Goal: Information Seeking & Learning: Learn about a topic

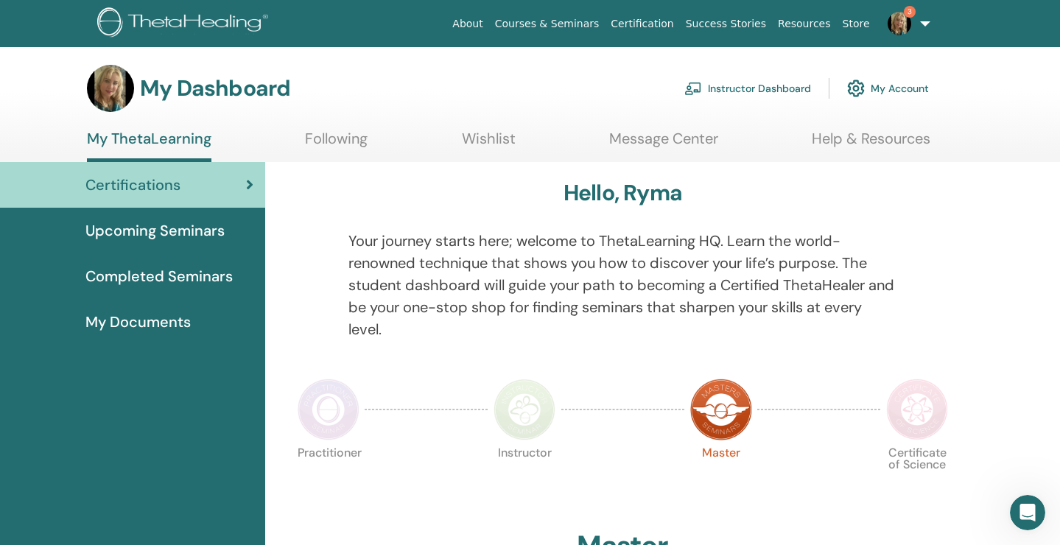
click at [743, 88] on link "Instructor Dashboard" at bounding box center [747, 88] width 127 height 32
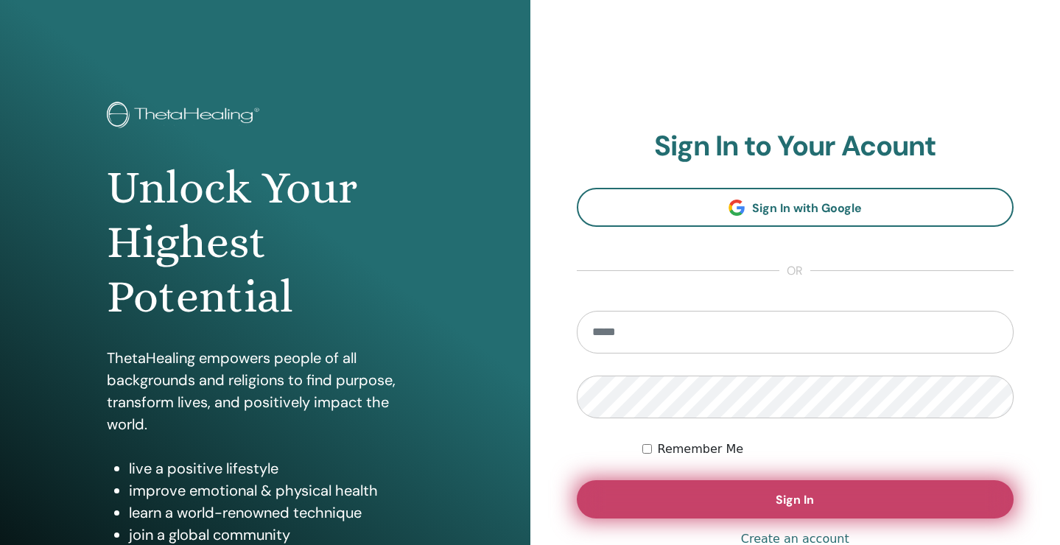
type input "**********"
click at [804, 499] on span "Sign In" at bounding box center [794, 499] width 38 height 15
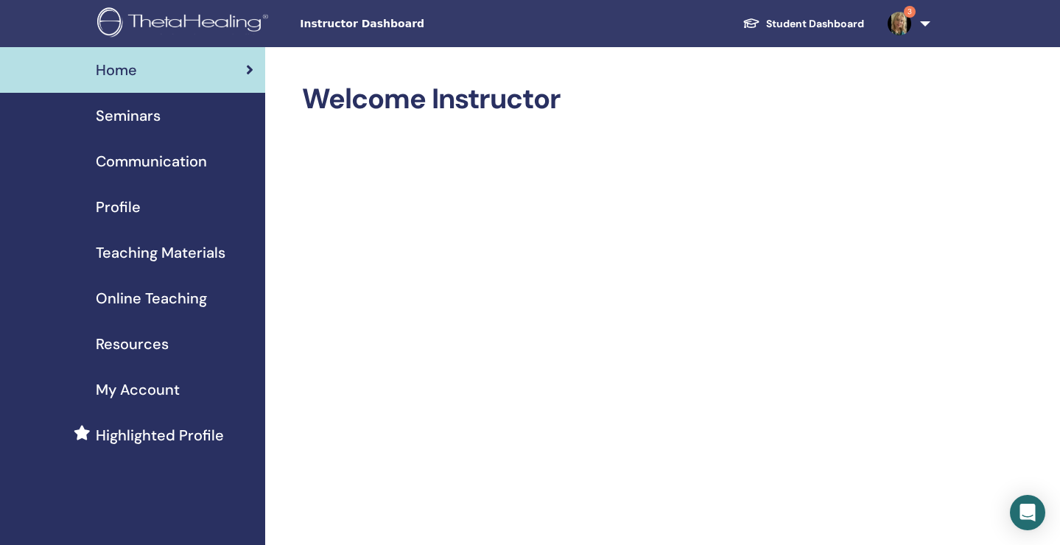
click at [909, 7] on span "3" at bounding box center [910, 12] width 12 height 12
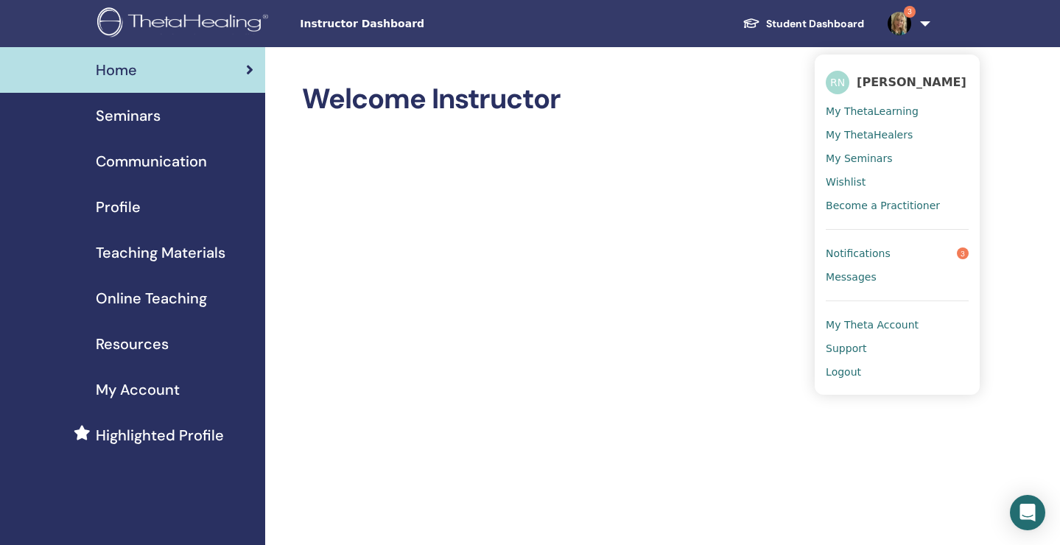
click at [877, 250] on span "Notifications" at bounding box center [858, 253] width 65 height 13
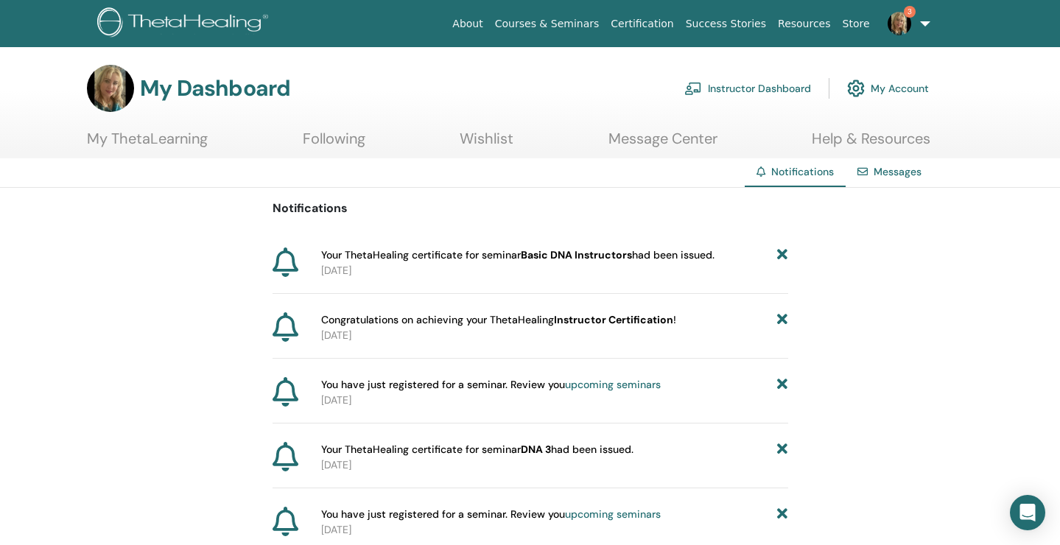
click at [698, 257] on span "Your ThetaHealing certificate for seminar Basic DNA Instructors had been issued." at bounding box center [517, 254] width 393 height 15
click at [172, 138] on link "My ThetaLearning" at bounding box center [147, 144] width 121 height 29
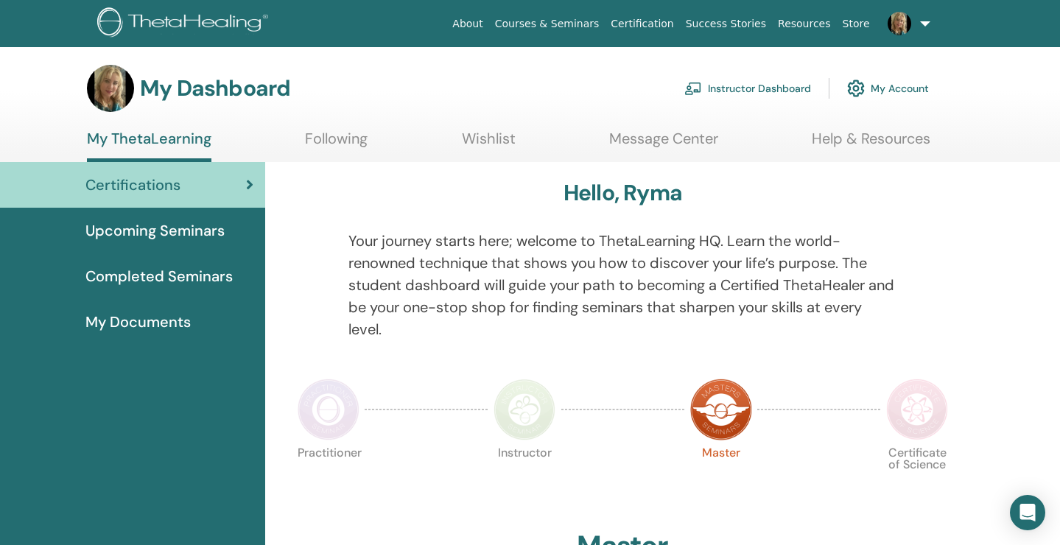
click at [166, 276] on span "Completed Seminars" at bounding box center [158, 276] width 147 height 22
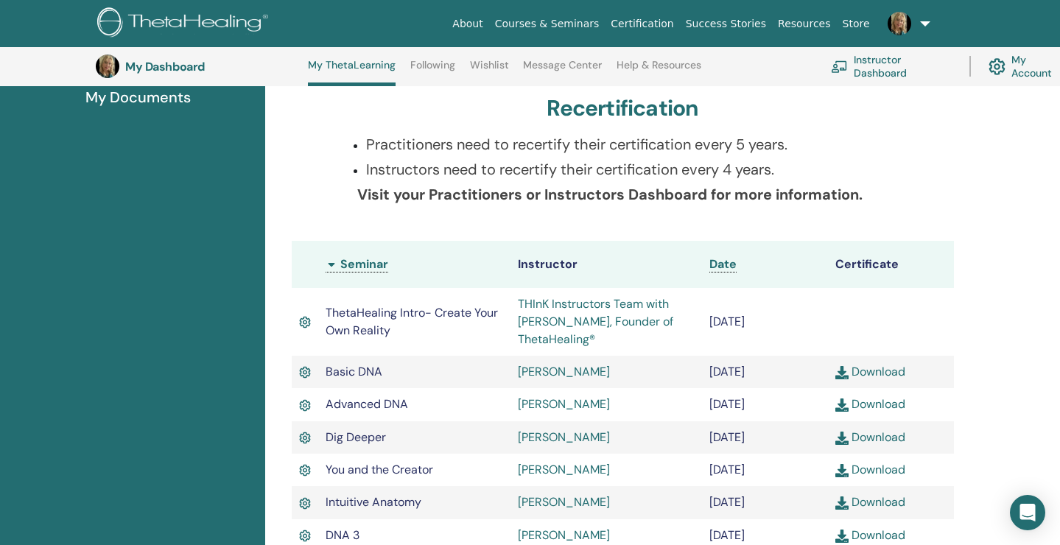
scroll to position [270, 0]
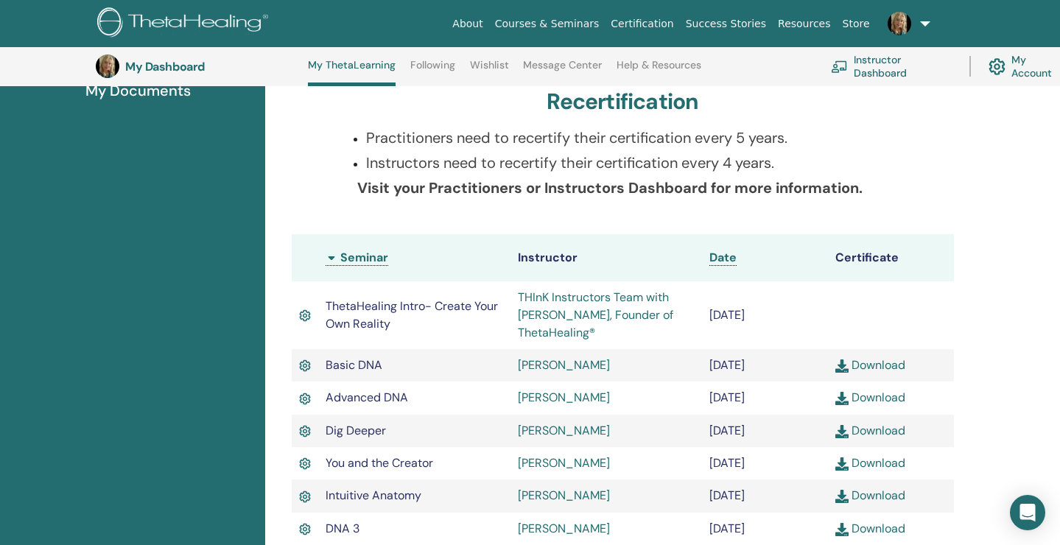
click at [565, 303] on link "THInK Instructors Team with [PERSON_NAME], Founder of ThetaHealing®" at bounding box center [595, 314] width 155 height 51
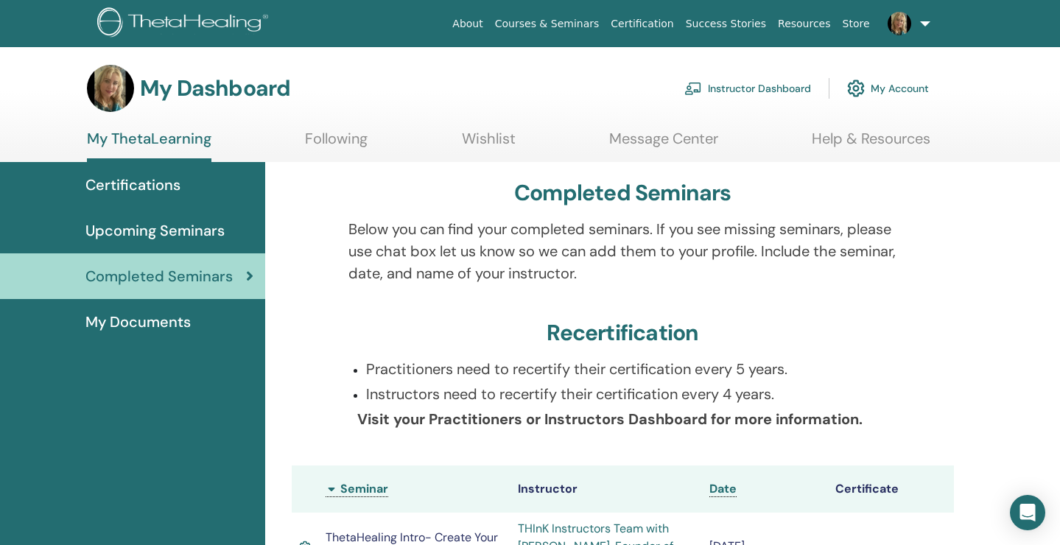
click at [120, 186] on span "Certifications" at bounding box center [132, 185] width 95 height 22
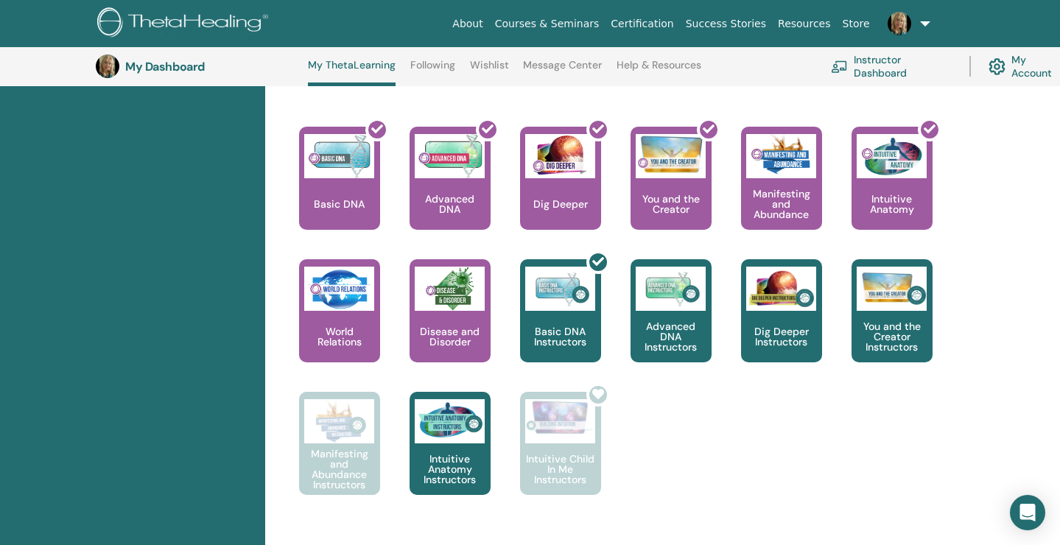
scroll to position [624, 0]
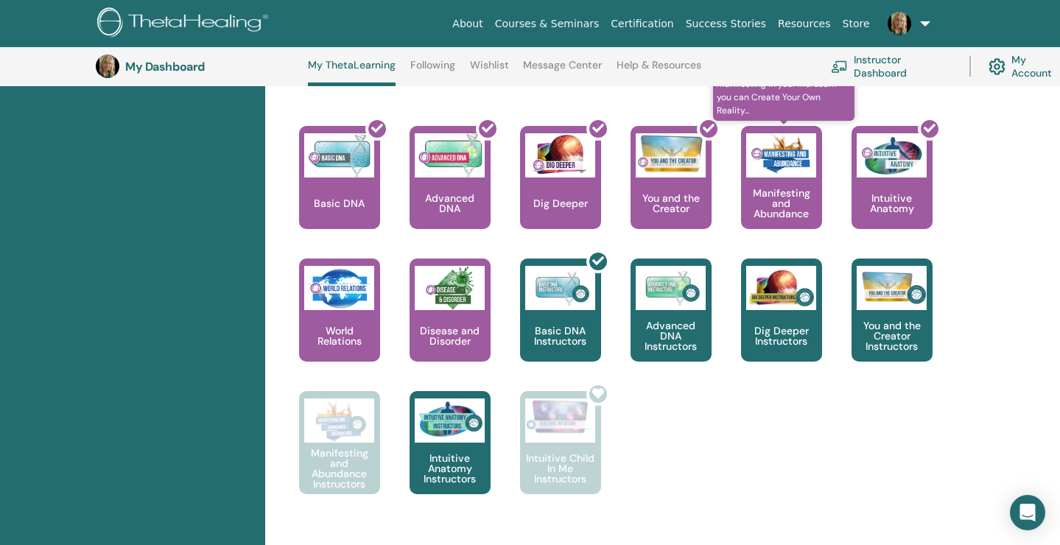
click at [775, 189] on p "Manifesting and Abundance" at bounding box center [781, 203] width 81 height 31
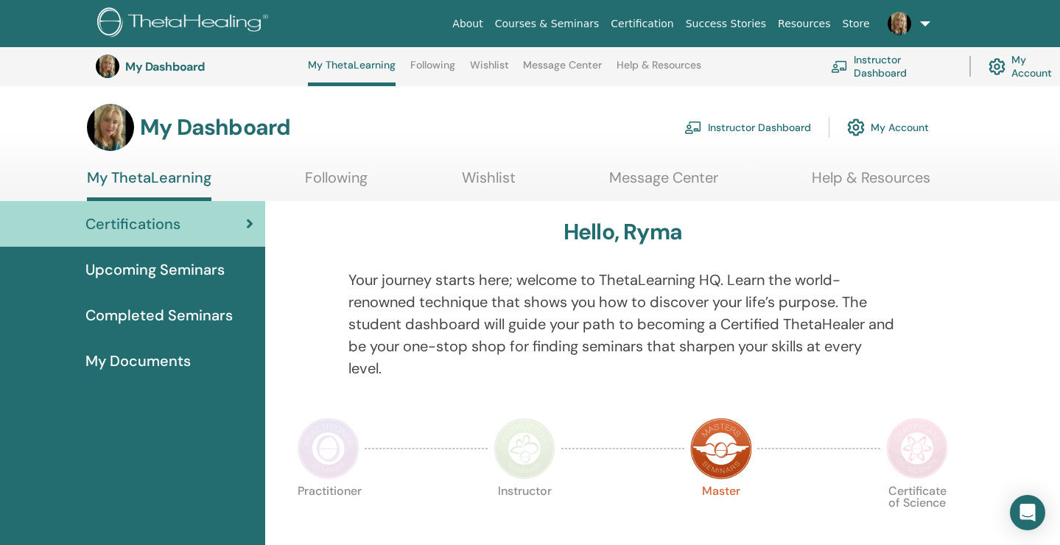
scroll to position [624, 0]
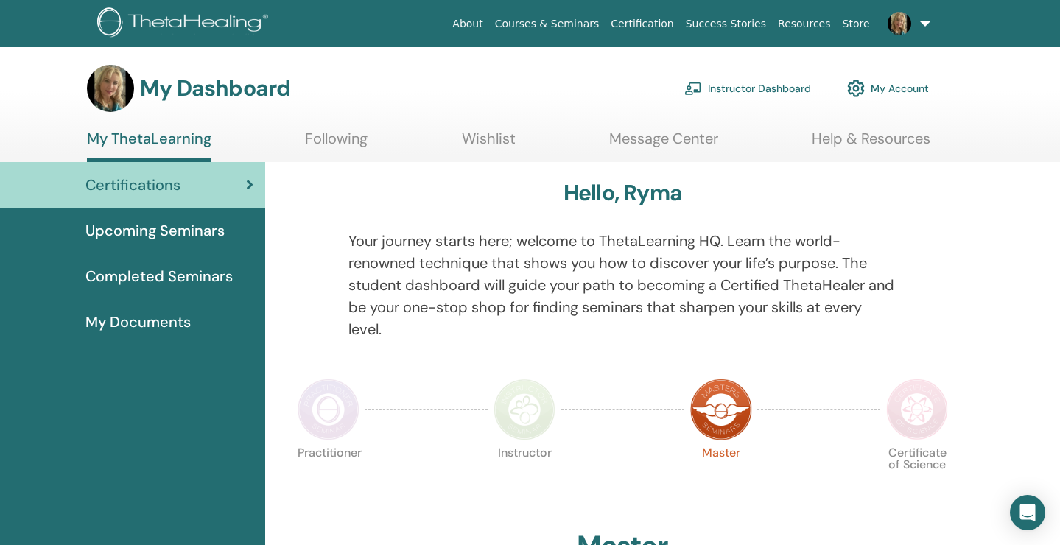
click at [722, 415] on img at bounding box center [721, 410] width 62 height 62
click at [721, 413] on img at bounding box center [721, 410] width 62 height 62
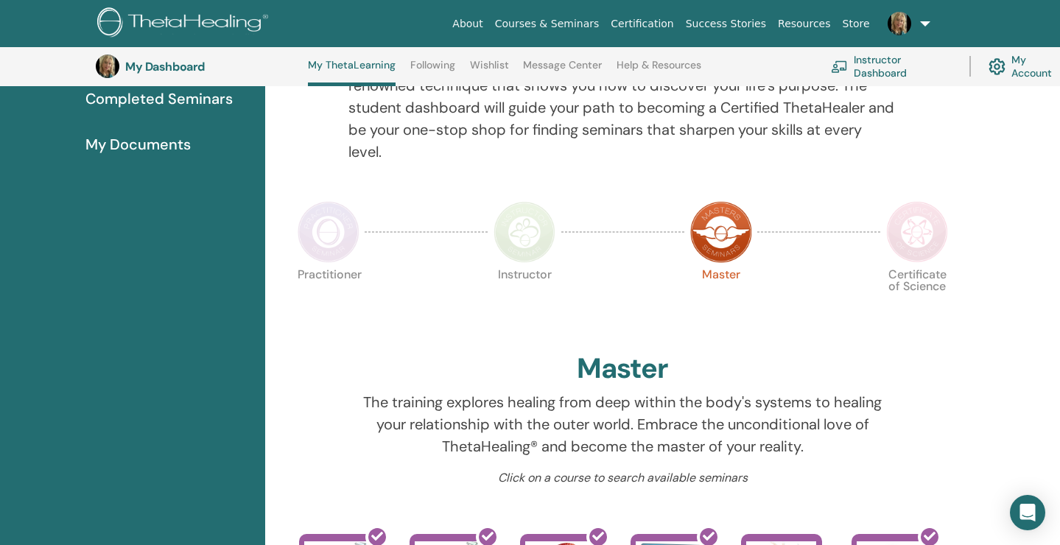
scroll to position [160, 0]
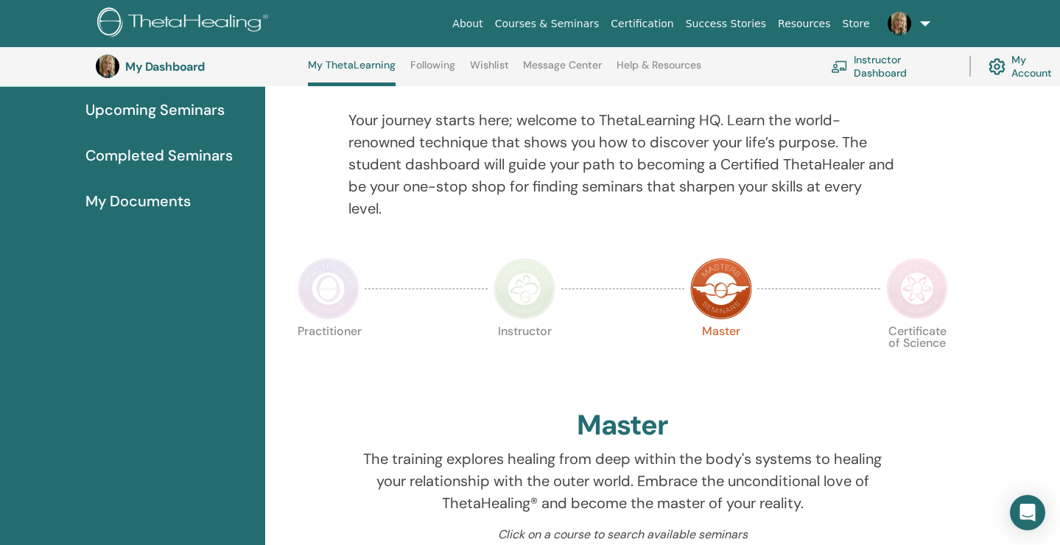
click at [924, 284] on img at bounding box center [917, 289] width 62 height 62
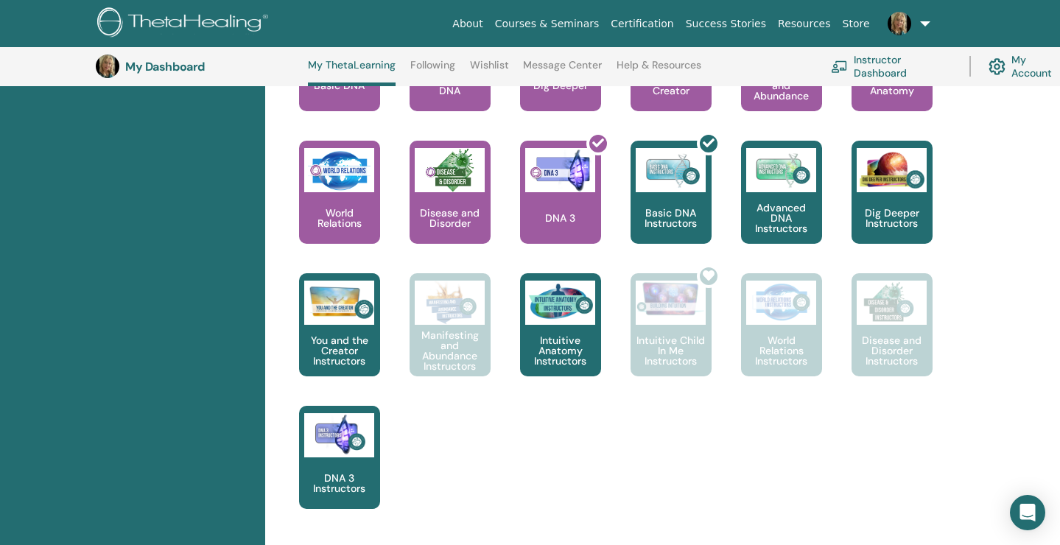
scroll to position [722, 0]
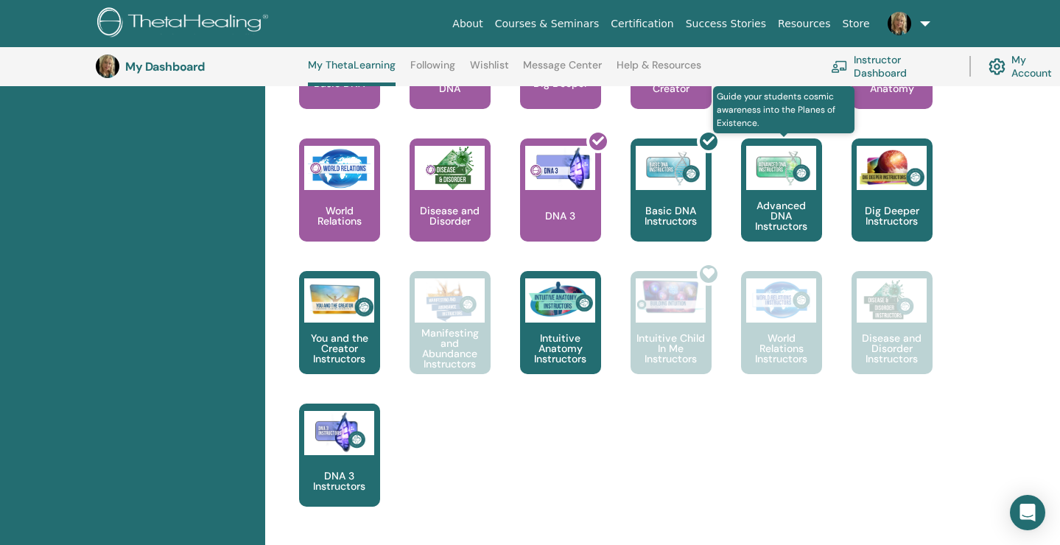
click at [784, 203] on p "Advanced DNA Instructors" at bounding box center [781, 215] width 81 height 31
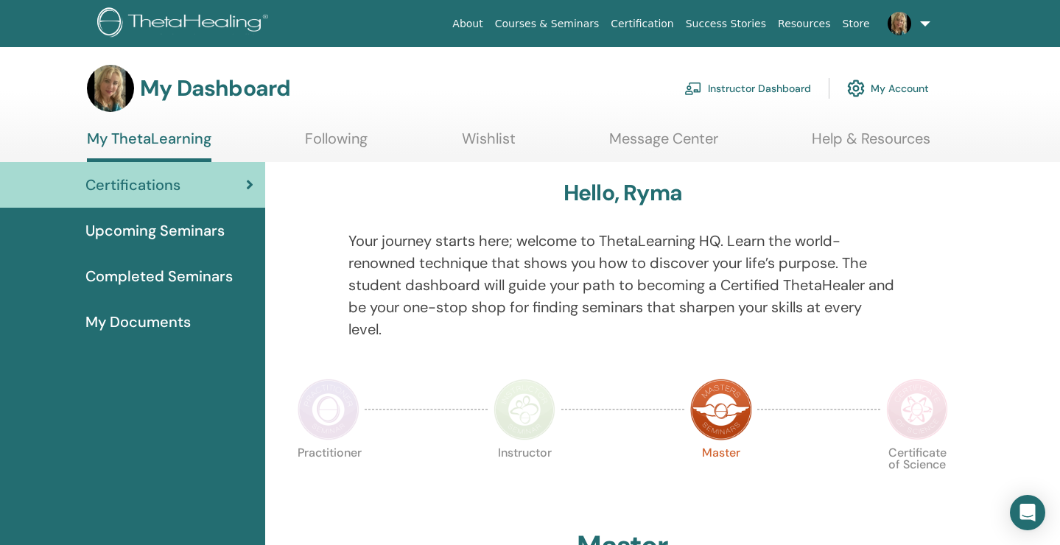
click at [163, 284] on span "Completed Seminars" at bounding box center [158, 276] width 147 height 22
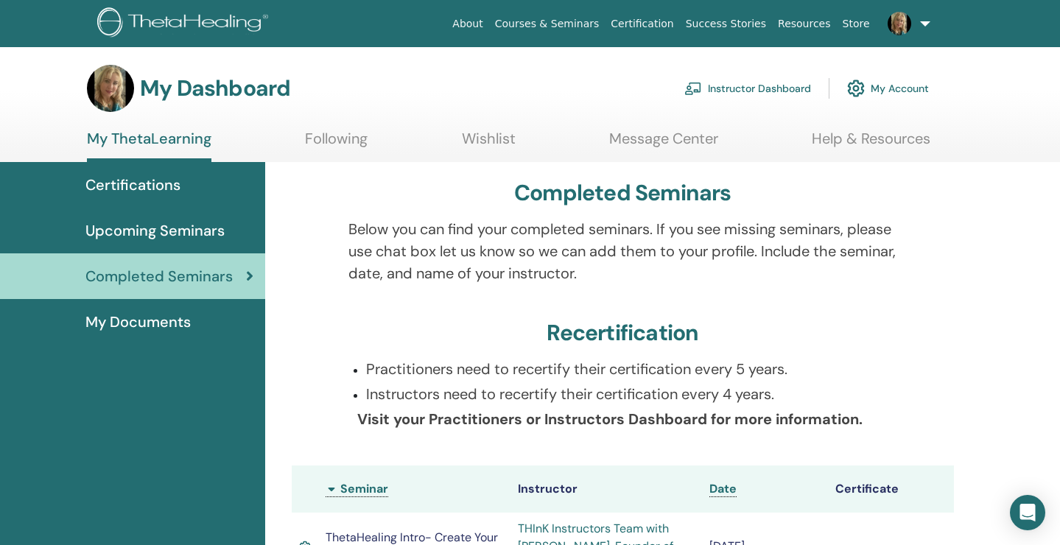
click at [155, 187] on span "Certifications" at bounding box center [132, 185] width 95 height 22
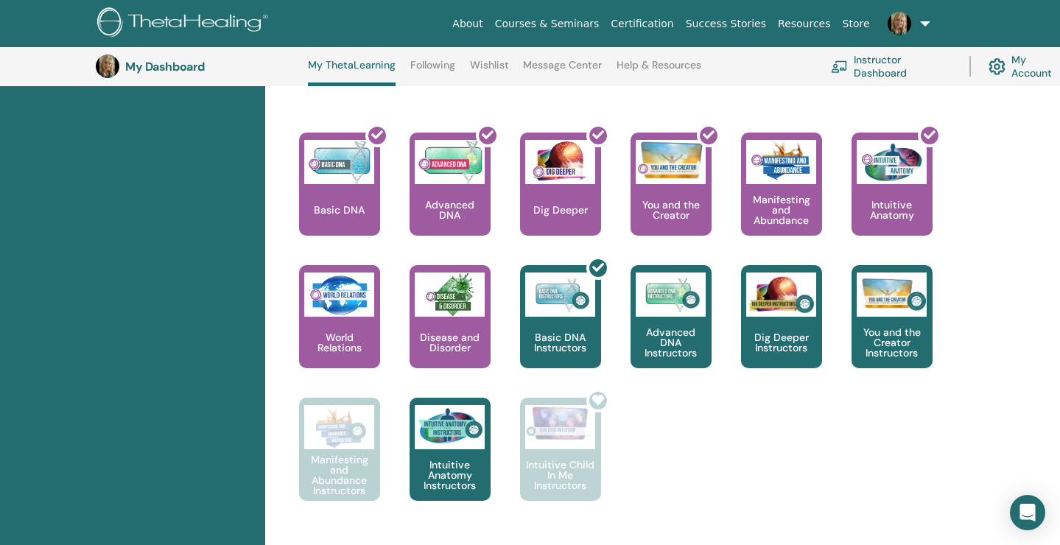
scroll to position [619, 0]
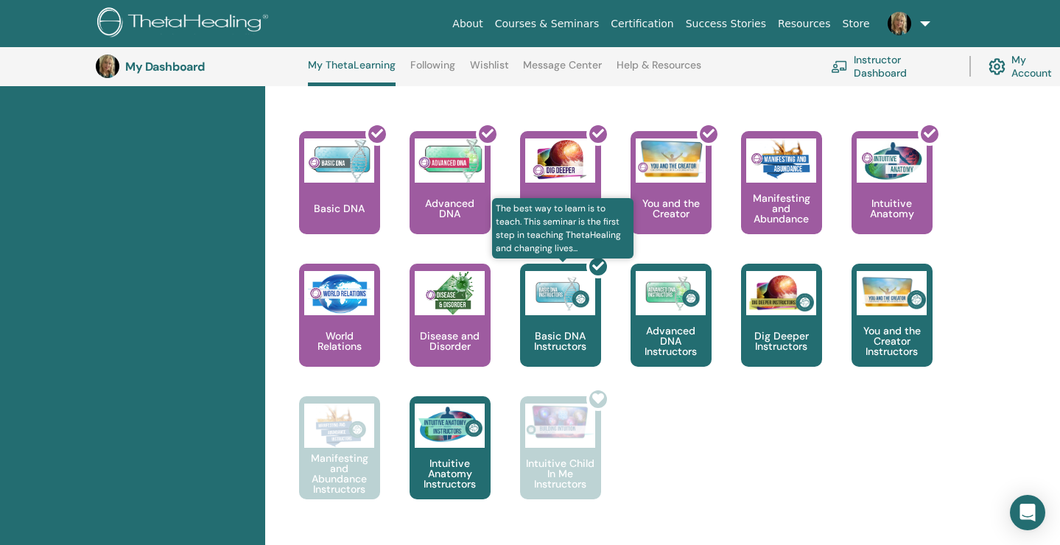
click at [567, 329] on div at bounding box center [569, 321] width 81 height 133
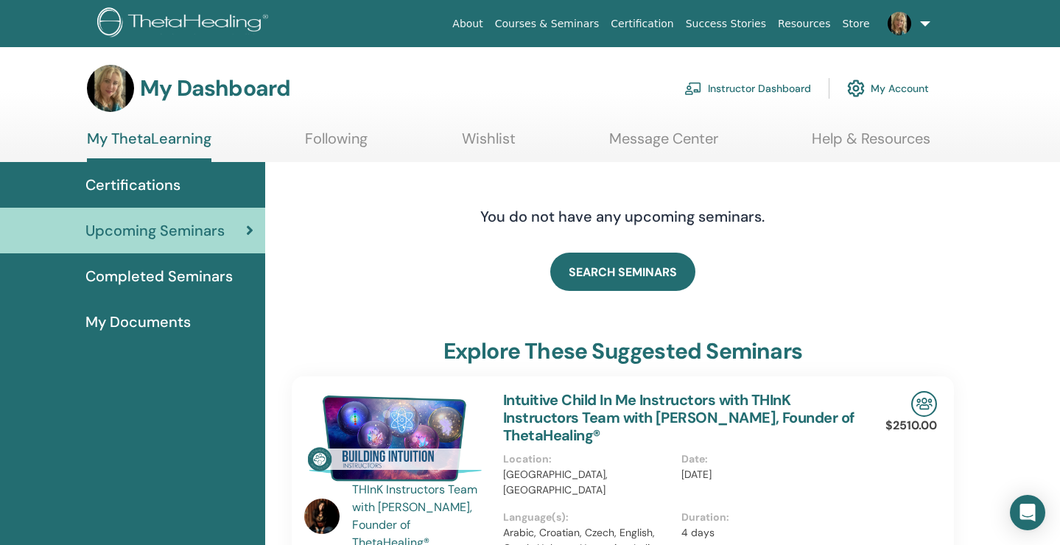
click at [144, 272] on span "Completed Seminars" at bounding box center [158, 276] width 147 height 22
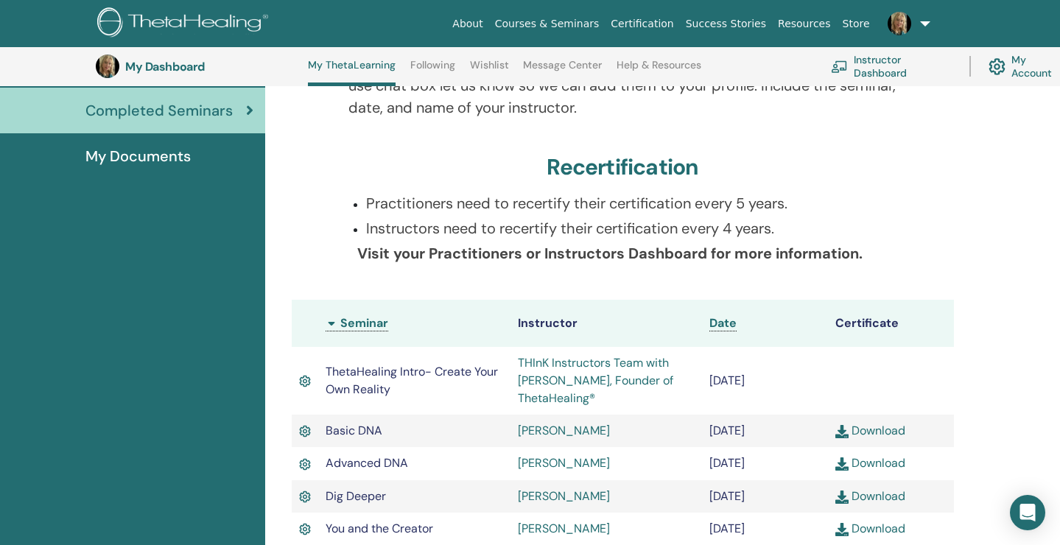
scroll to position [208, 0]
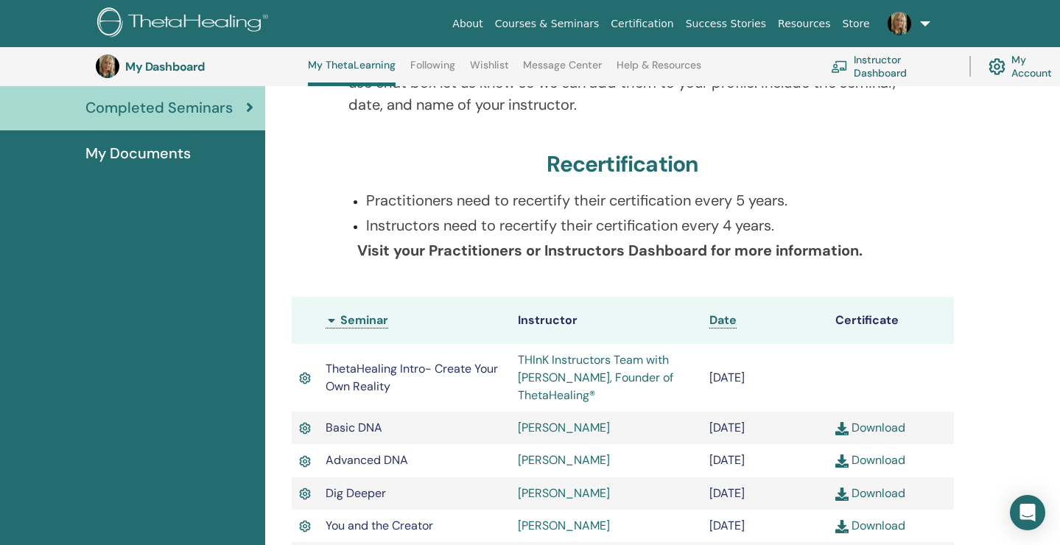
click at [331, 321] on th "Seminar" at bounding box center [414, 320] width 192 height 47
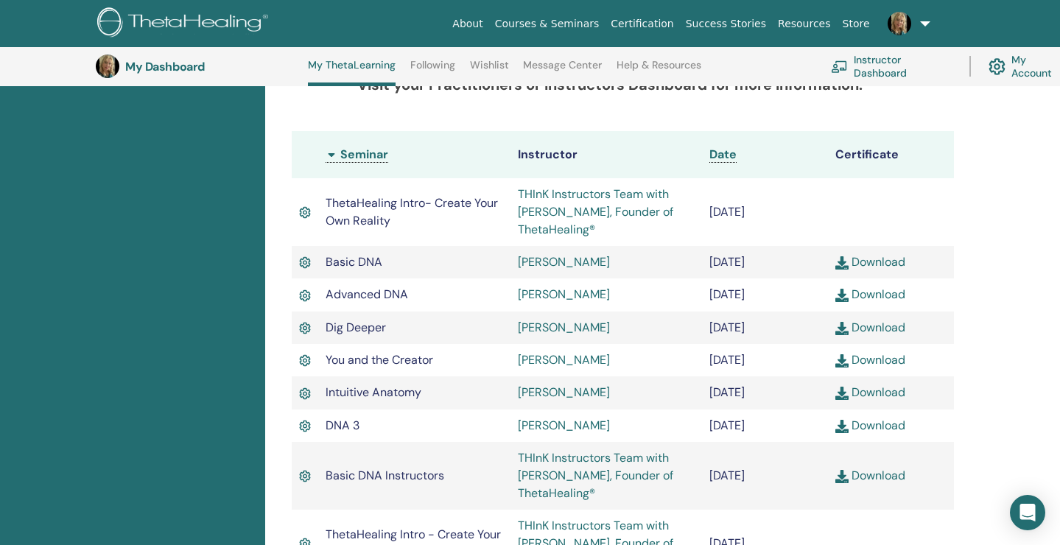
scroll to position [376, 0]
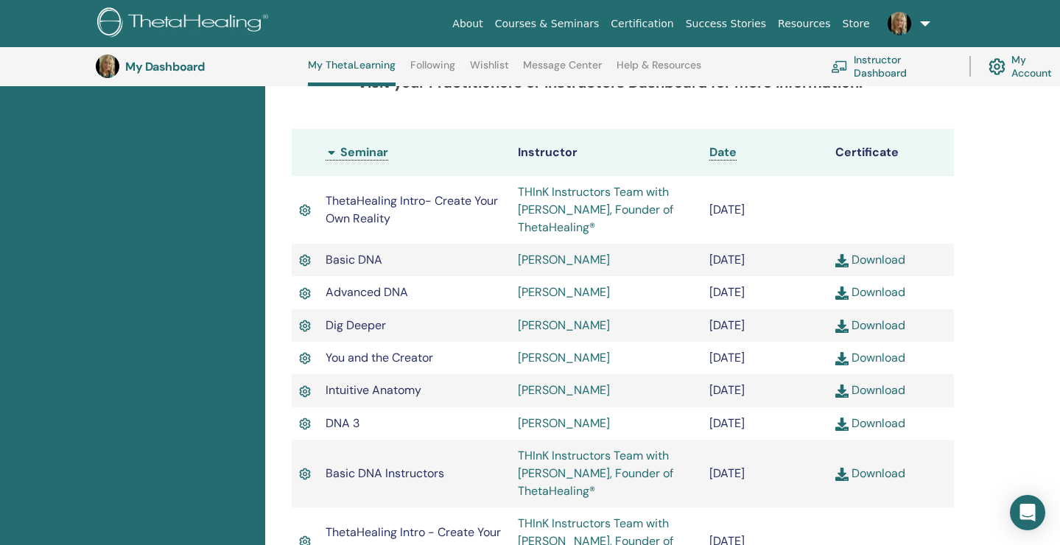
click at [857, 478] on link "Download" at bounding box center [870, 472] width 70 height 15
click at [557, 23] on link "Courses & Seminars" at bounding box center [547, 23] width 116 height 27
